Goal: Information Seeking & Learning: Learn about a topic

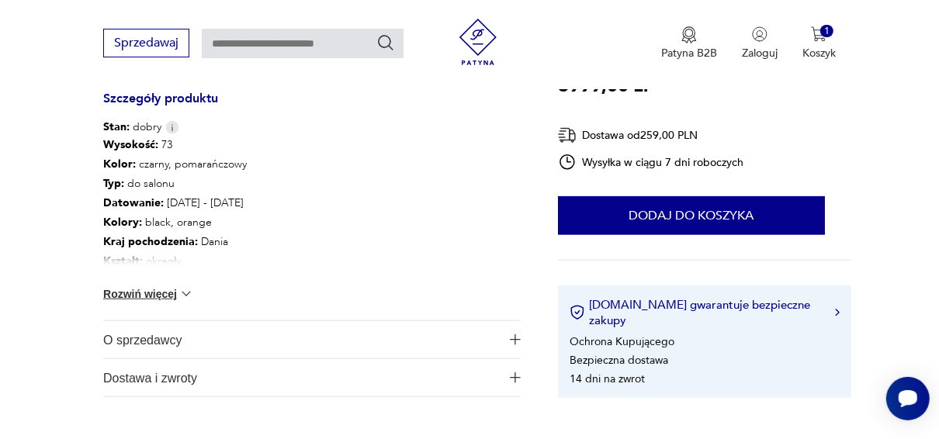
scroll to position [861, 0]
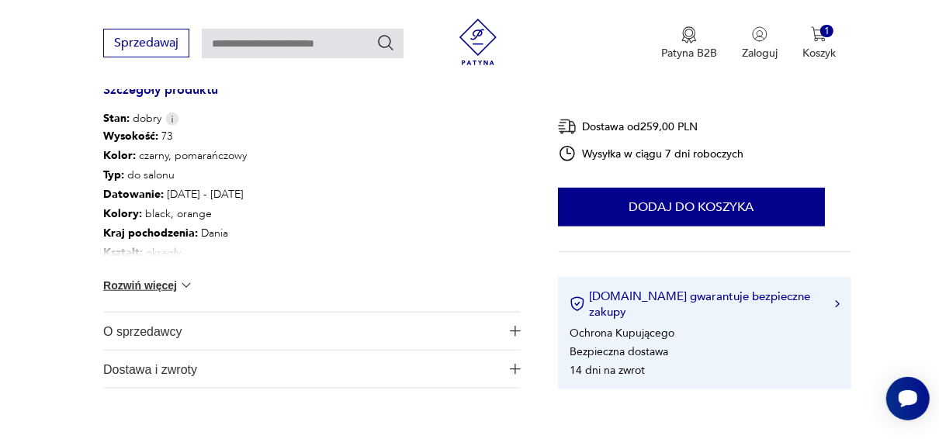
click at [172, 286] on button "Rozwiń więcej" at bounding box center [148, 286] width 90 height 16
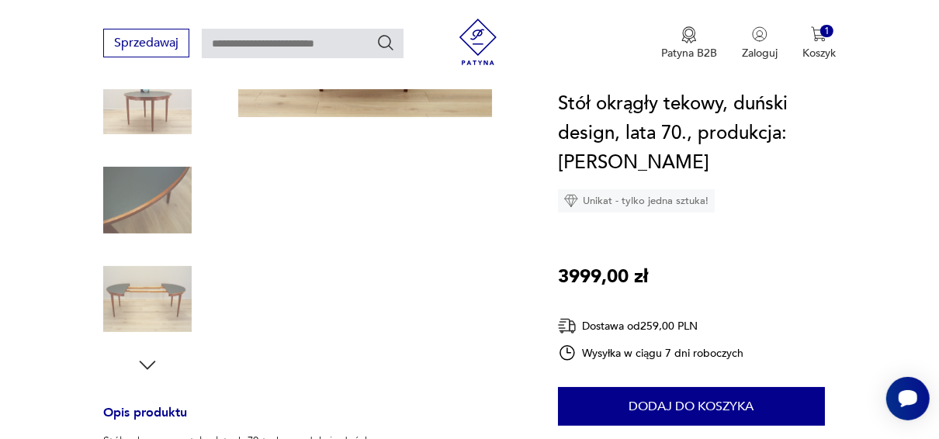
scroll to position [334, 0]
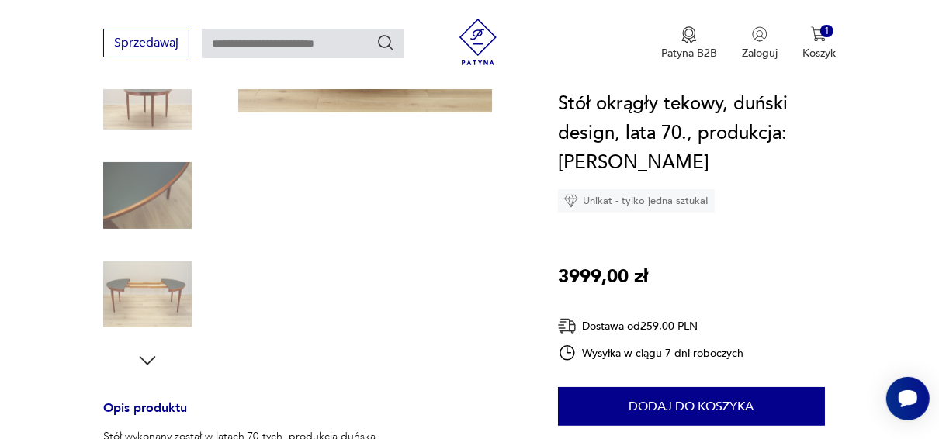
click at [144, 294] on img at bounding box center [147, 295] width 88 height 88
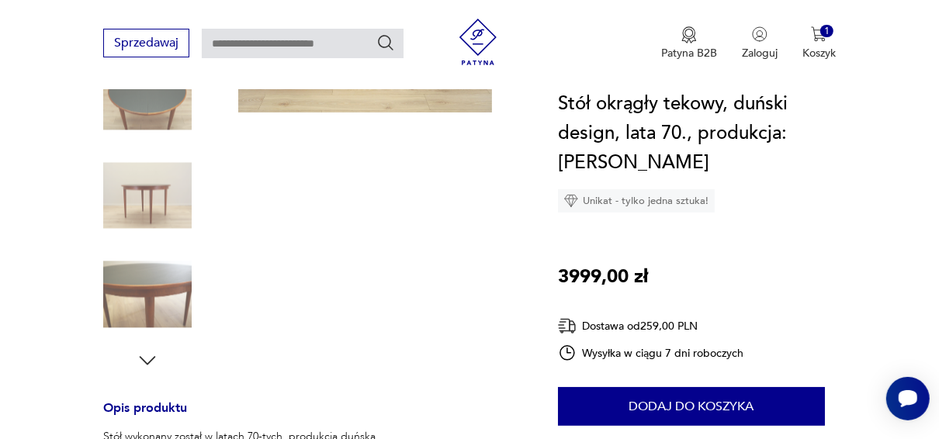
click at [160, 301] on img at bounding box center [147, 295] width 88 height 88
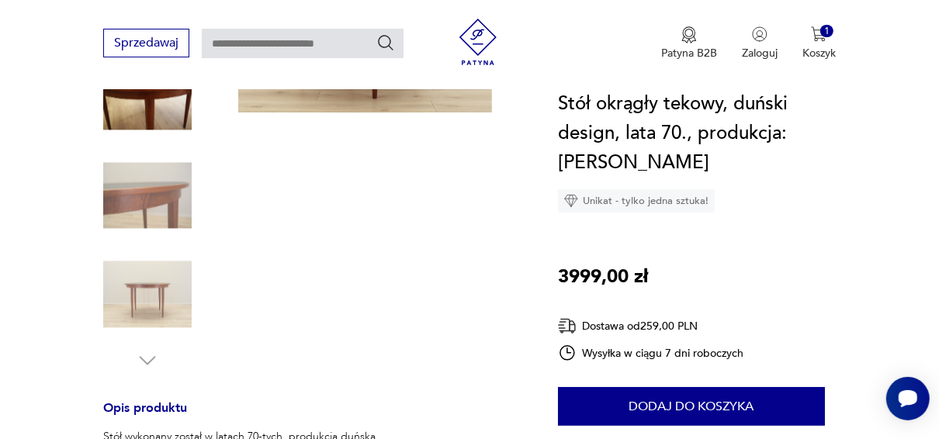
click at [153, 303] on img at bounding box center [147, 295] width 88 height 88
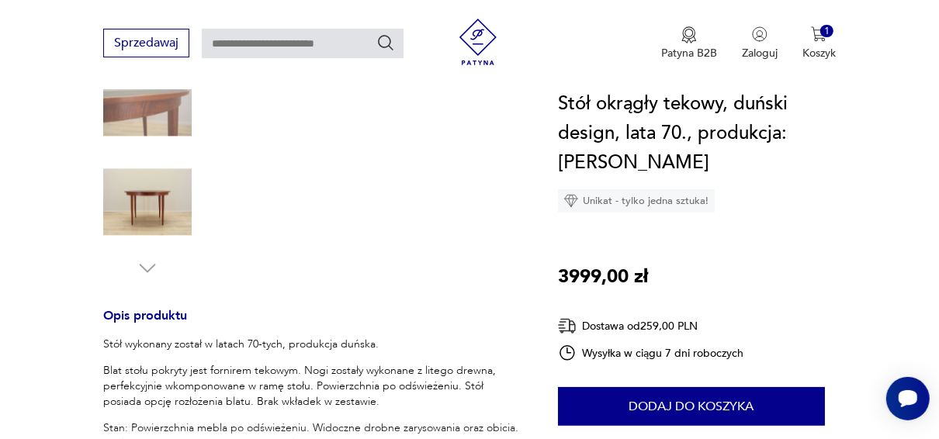
scroll to position [443, 0]
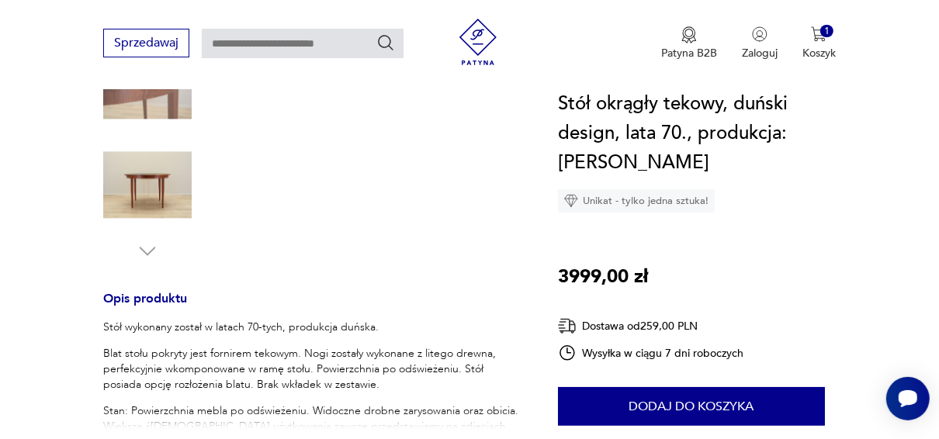
click at [154, 189] on img at bounding box center [147, 185] width 88 height 88
click at [153, 112] on img at bounding box center [147, 86] width 88 height 88
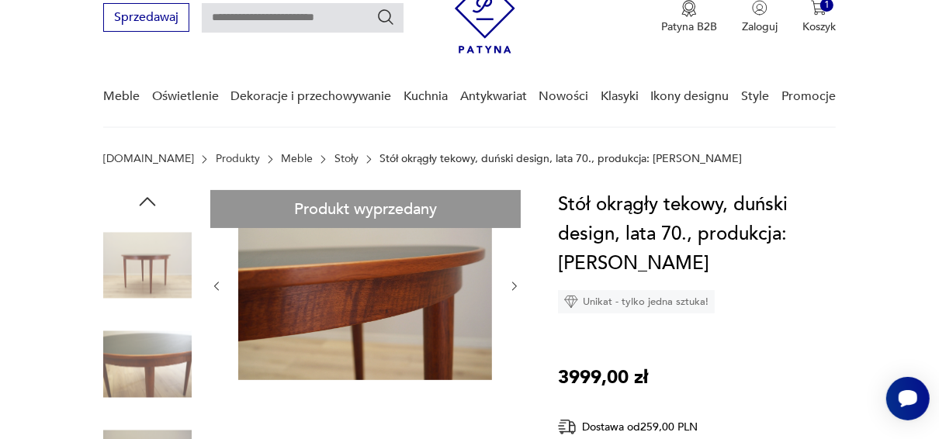
scroll to position [0, 0]
